Goal: Information Seeking & Learning: Stay updated

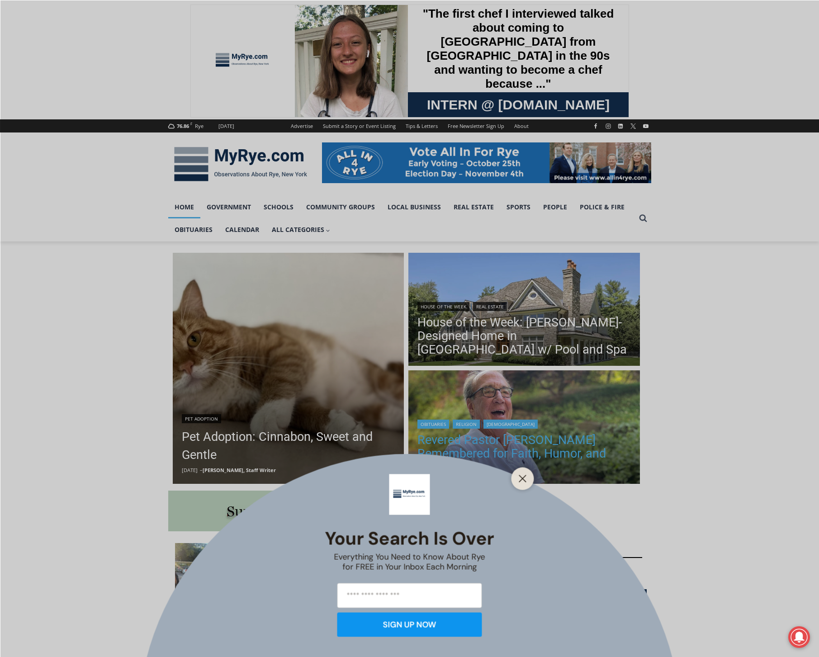
drag, startPoint x: 527, startPoint y: 481, endPoint x: 544, endPoint y: 479, distance: 17.0
click at [527, 481] on button "Close" at bounding box center [523, 478] width 13 height 13
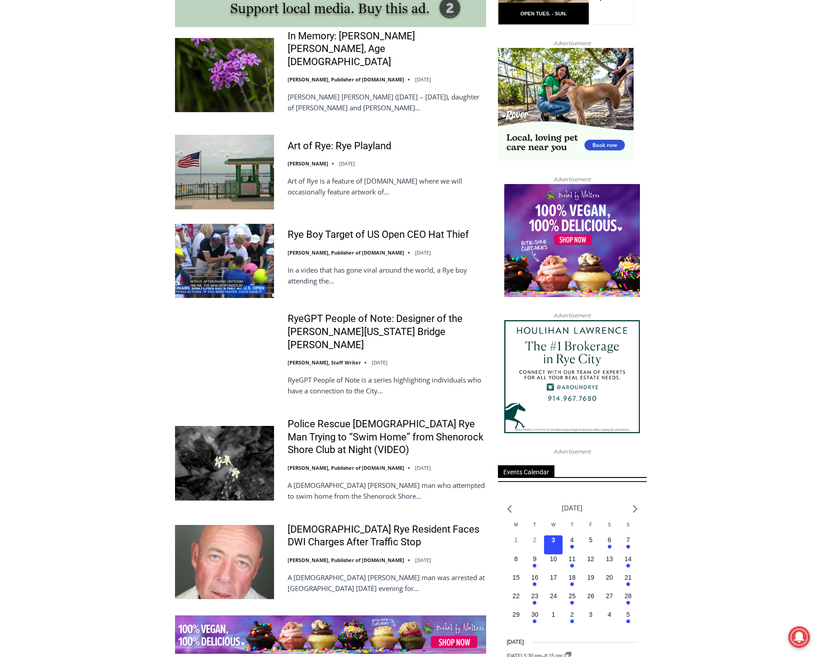
scroll to position [860, 0]
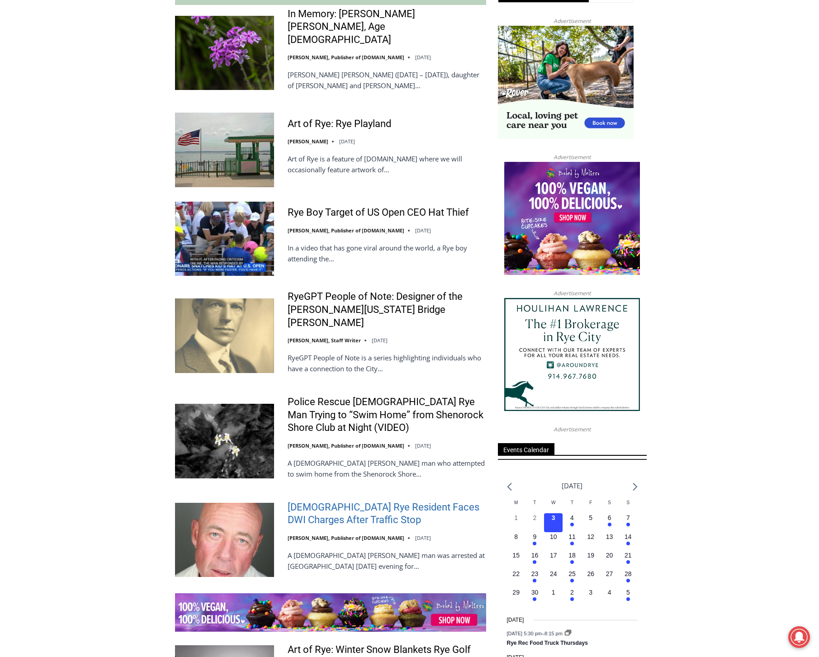
click at [390, 501] on link "[DEMOGRAPHIC_DATA] Rye Resident Faces DWI Charges After Traffic Stop" at bounding box center [387, 514] width 199 height 26
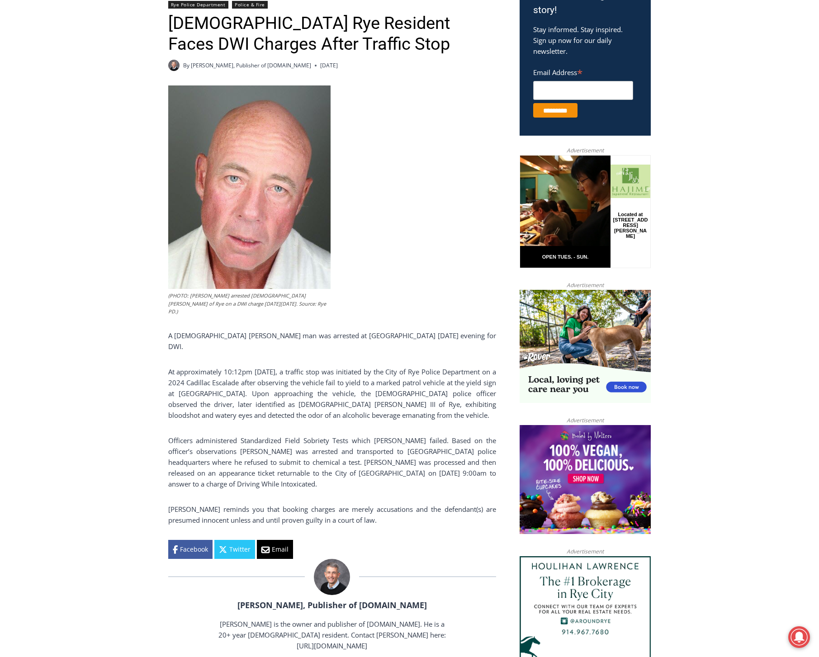
scroll to position [317, 0]
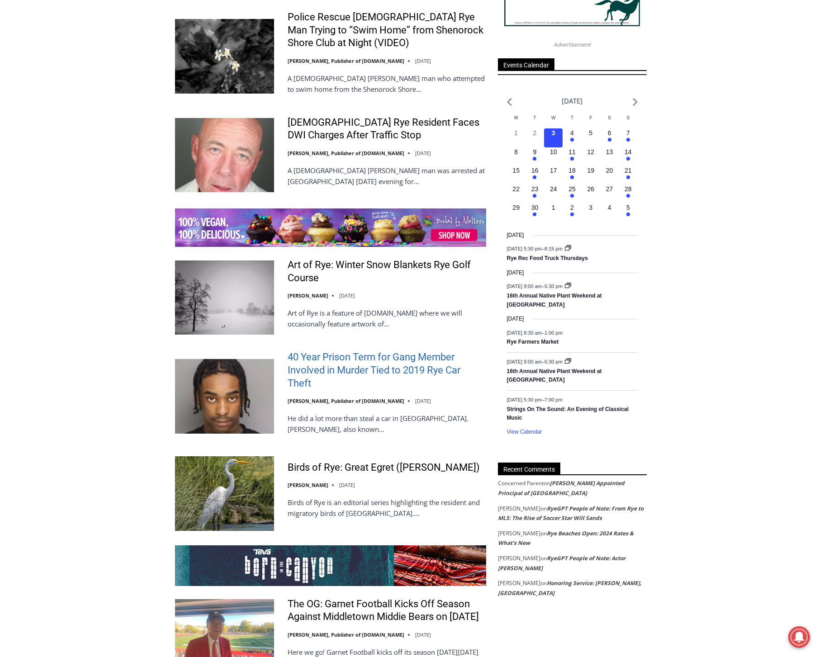
click at [395, 351] on link "40 Year Prison Term for Gang Member Involved in Murder Tied to 2019 Rye Car The…" at bounding box center [387, 370] width 199 height 39
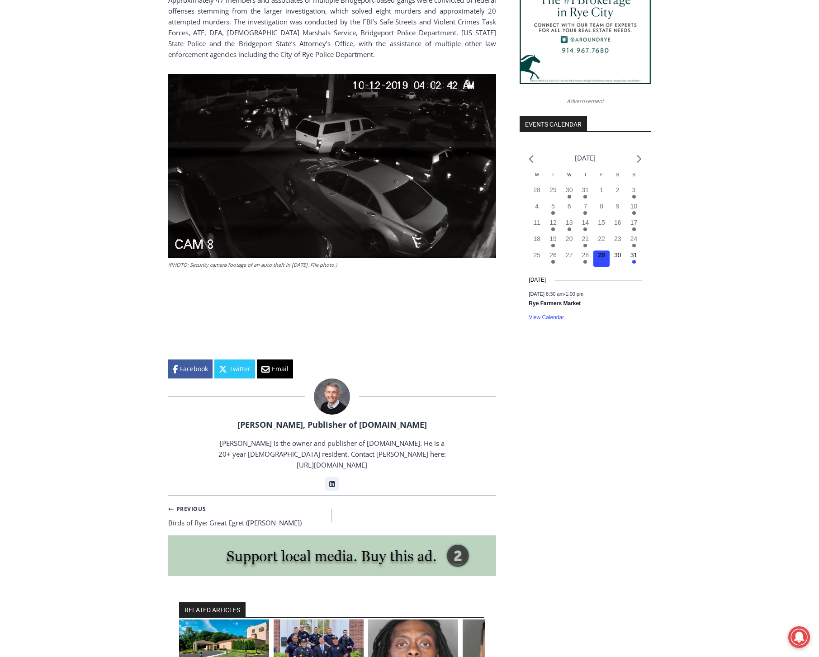
scroll to position [633, 0]
